Goal: Transaction & Acquisition: Purchase product/service

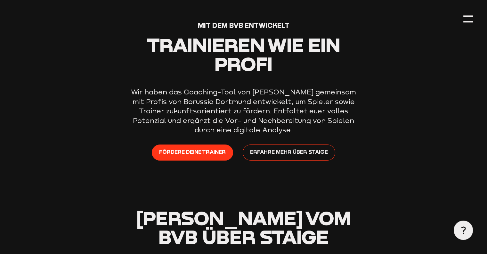
scroll to position [64, 0]
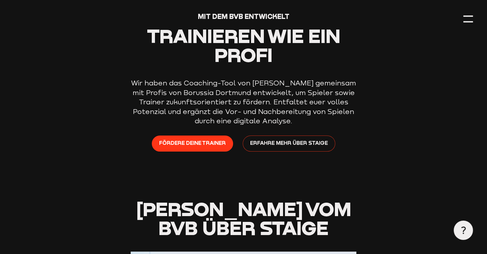
click at [294, 147] on span "Erfahre mehr über Staige" at bounding box center [289, 143] width 78 height 8
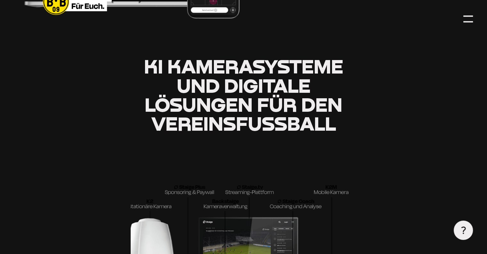
scroll to position [961, 0]
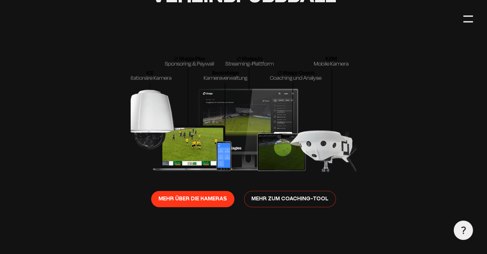
click at [278, 200] on span "Mehr zum Coaching-Tool" at bounding box center [290, 198] width 77 height 8
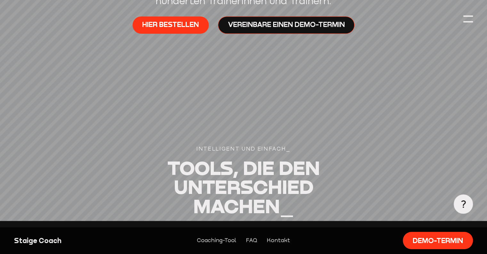
scroll to position [320, 0]
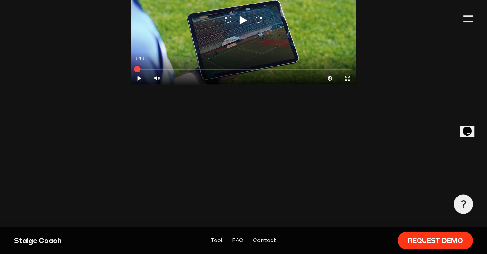
scroll to position [545, 0]
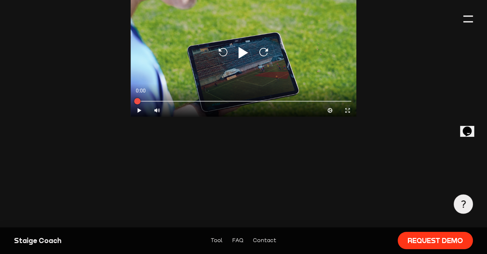
click at [241, 50] on icon at bounding box center [244, 53] width 10 height 12
type input "0.8"
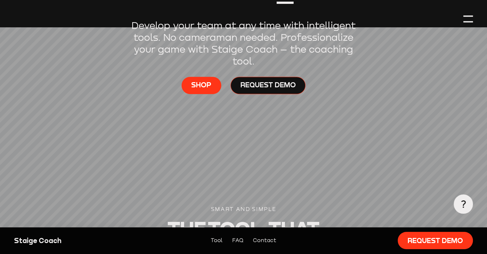
scroll to position [224, 0]
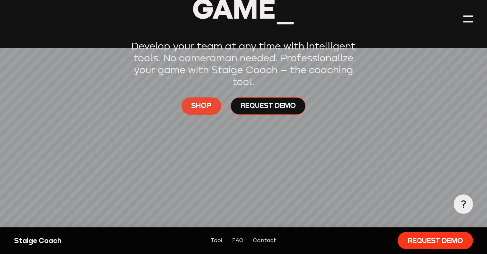
click at [195, 100] on link "Shop" at bounding box center [202, 105] width 40 height 17
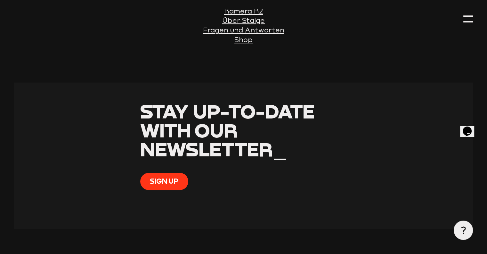
scroll to position [224, 0]
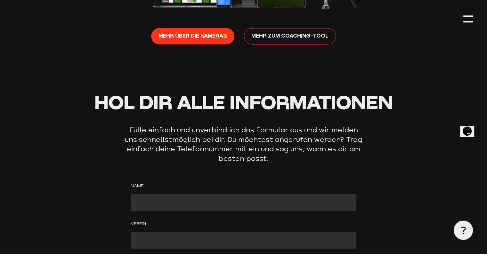
scroll to position [1122, 0]
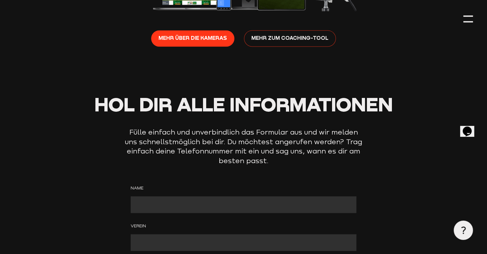
click at [294, 45] on link "Mehr zum Coaching-Tool" at bounding box center [290, 38] width 92 height 16
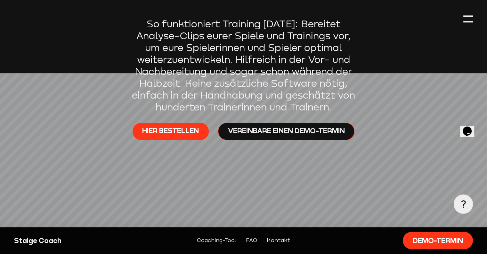
scroll to position [192, 0]
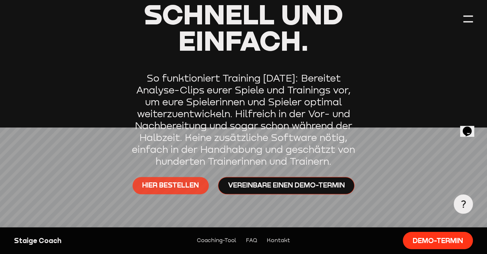
click at [199, 184] on span "Hier bestellen" at bounding box center [170, 185] width 57 height 10
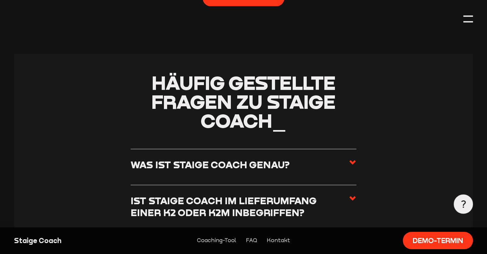
scroll to position [1400, 0]
